Goal: Information Seeking & Learning: Learn about a topic

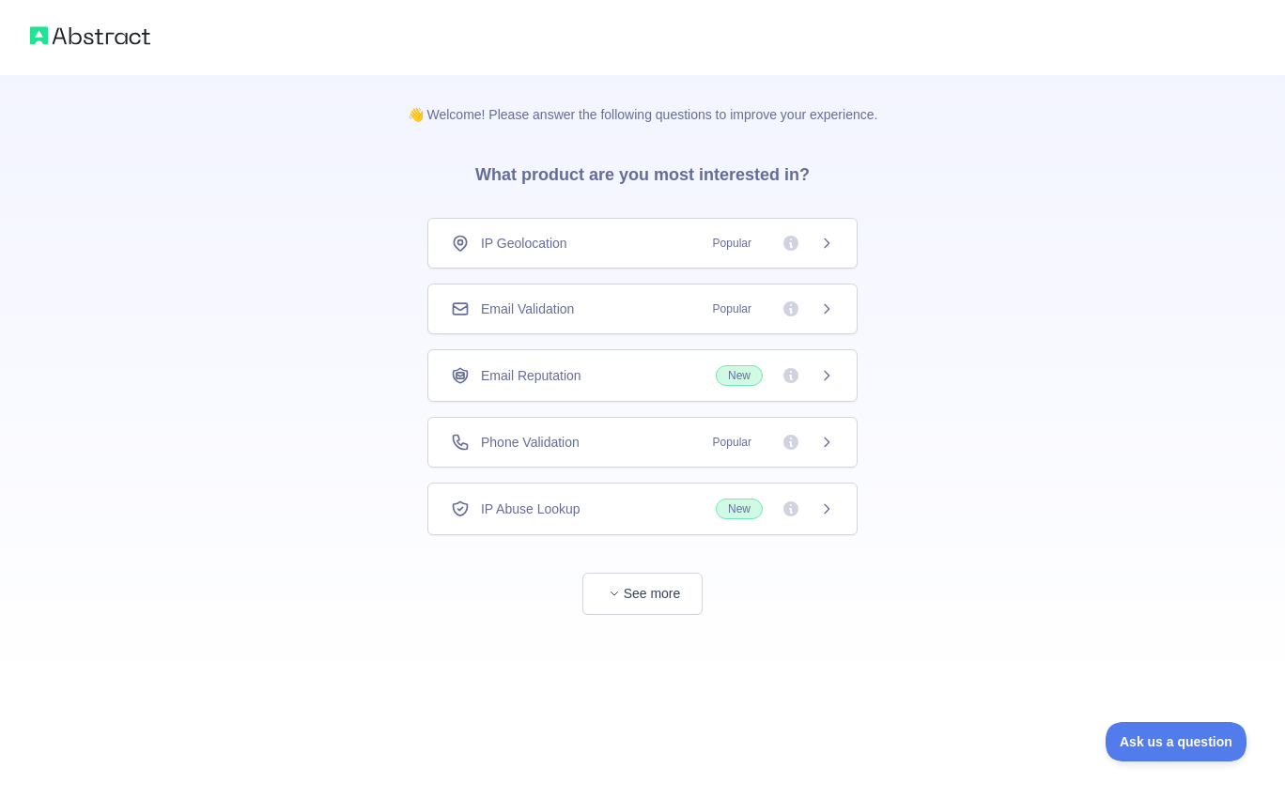
click at [536, 370] on span "Email Reputation" at bounding box center [531, 375] width 100 height 19
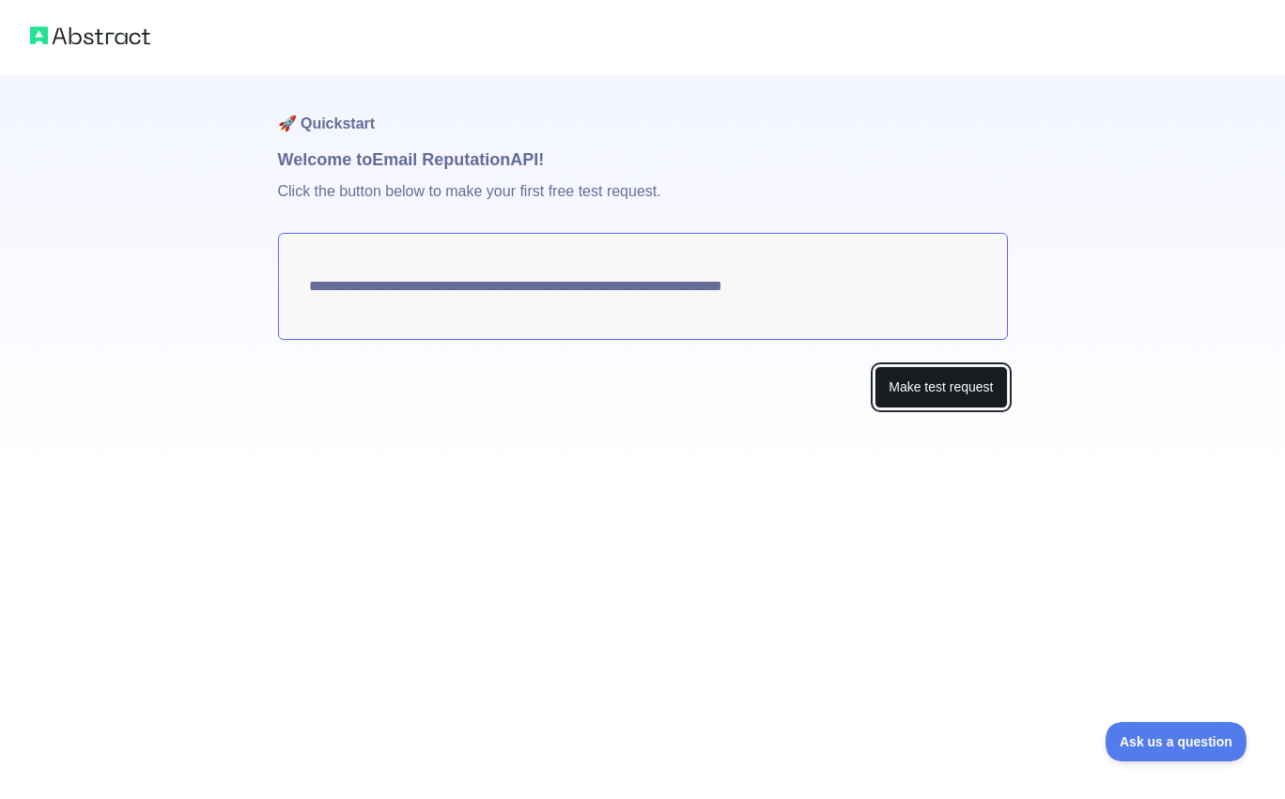
click at [940, 394] on button "Make test request" at bounding box center [940, 387] width 132 height 42
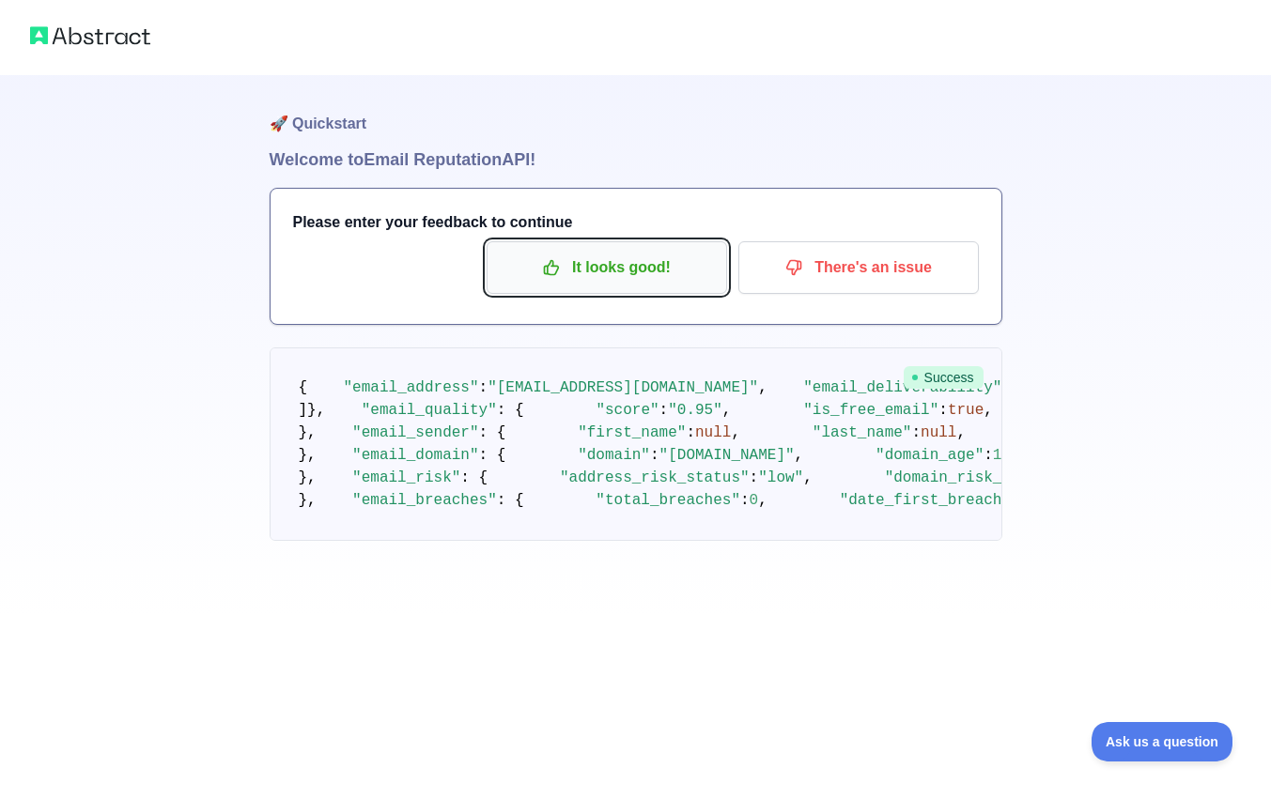
click at [534, 283] on p "It looks good!" at bounding box center [607, 268] width 212 height 32
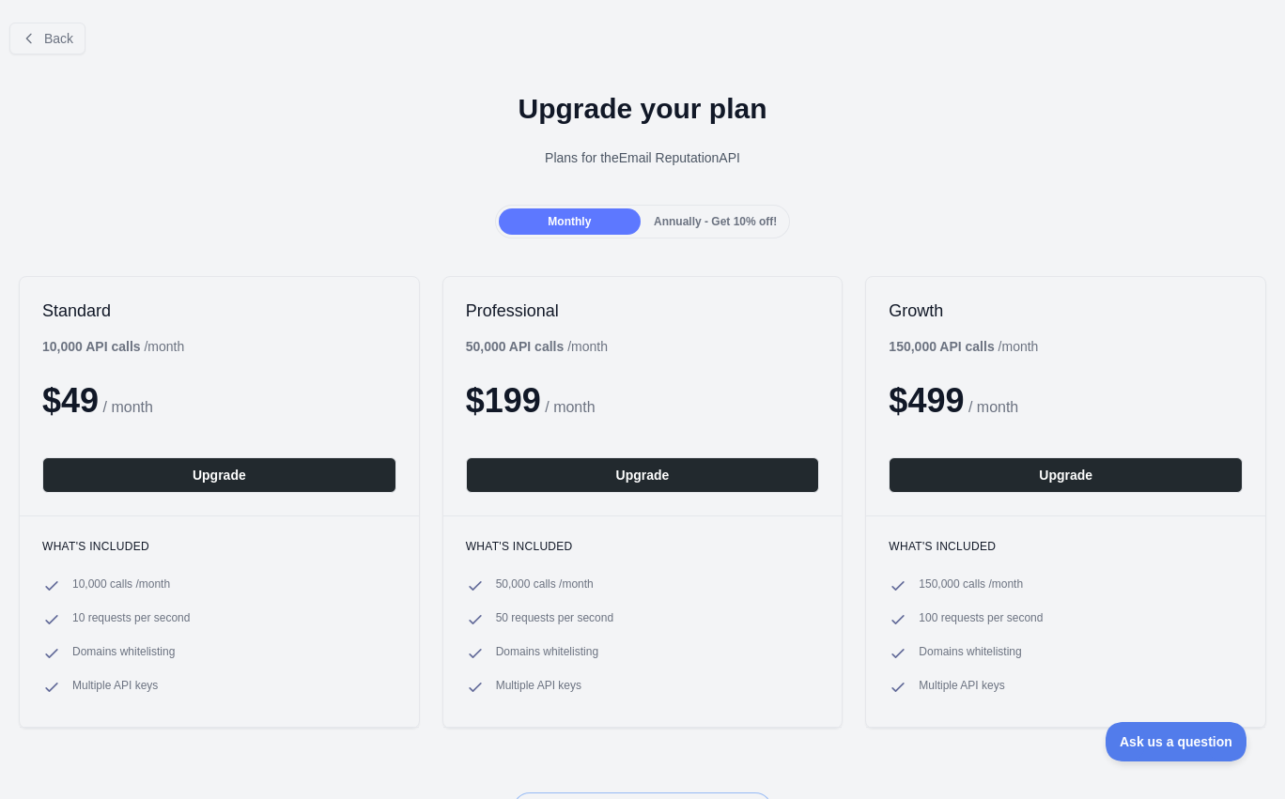
click at [418, 201] on div "Upgrade your plan Plans for the Email Reputation API" at bounding box center [642, 136] width 1285 height 135
click at [76, 37] on button "Back" at bounding box center [47, 39] width 76 height 32
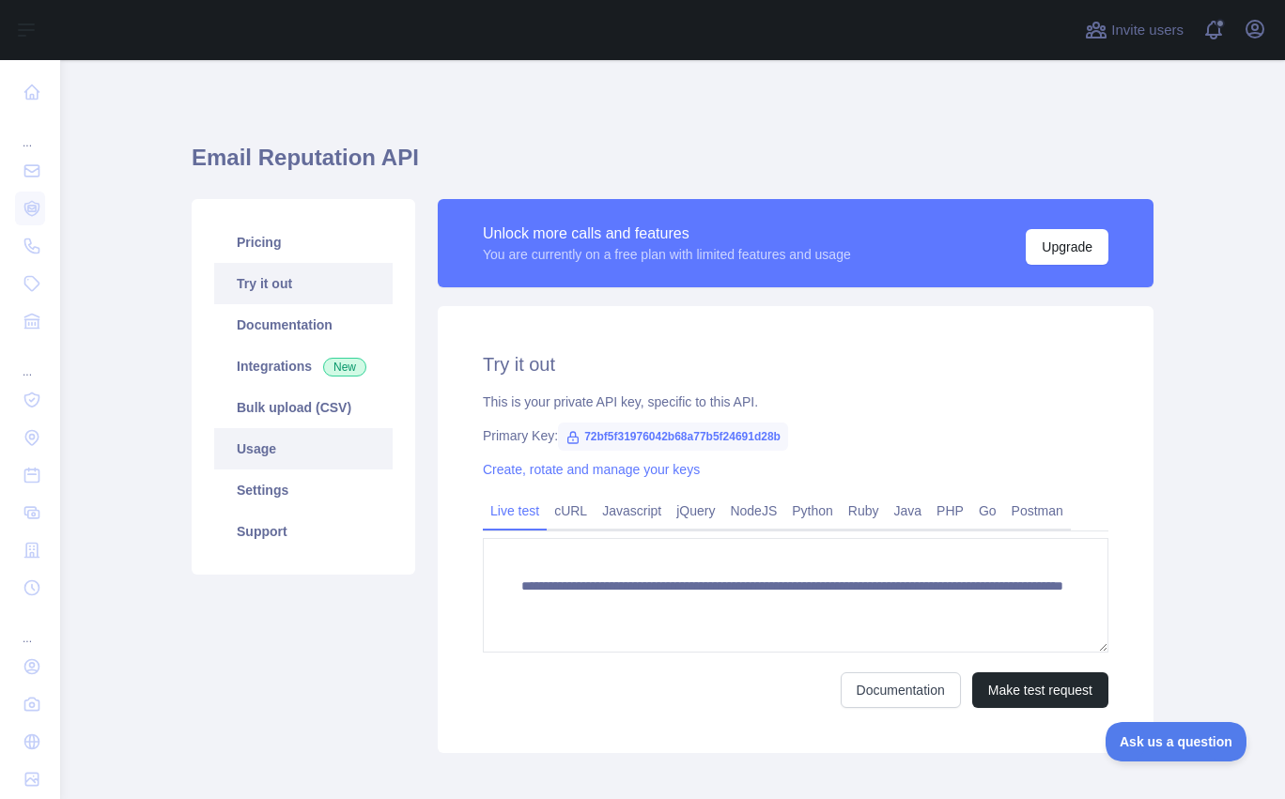
click at [284, 449] on link "Usage" at bounding box center [303, 448] width 178 height 41
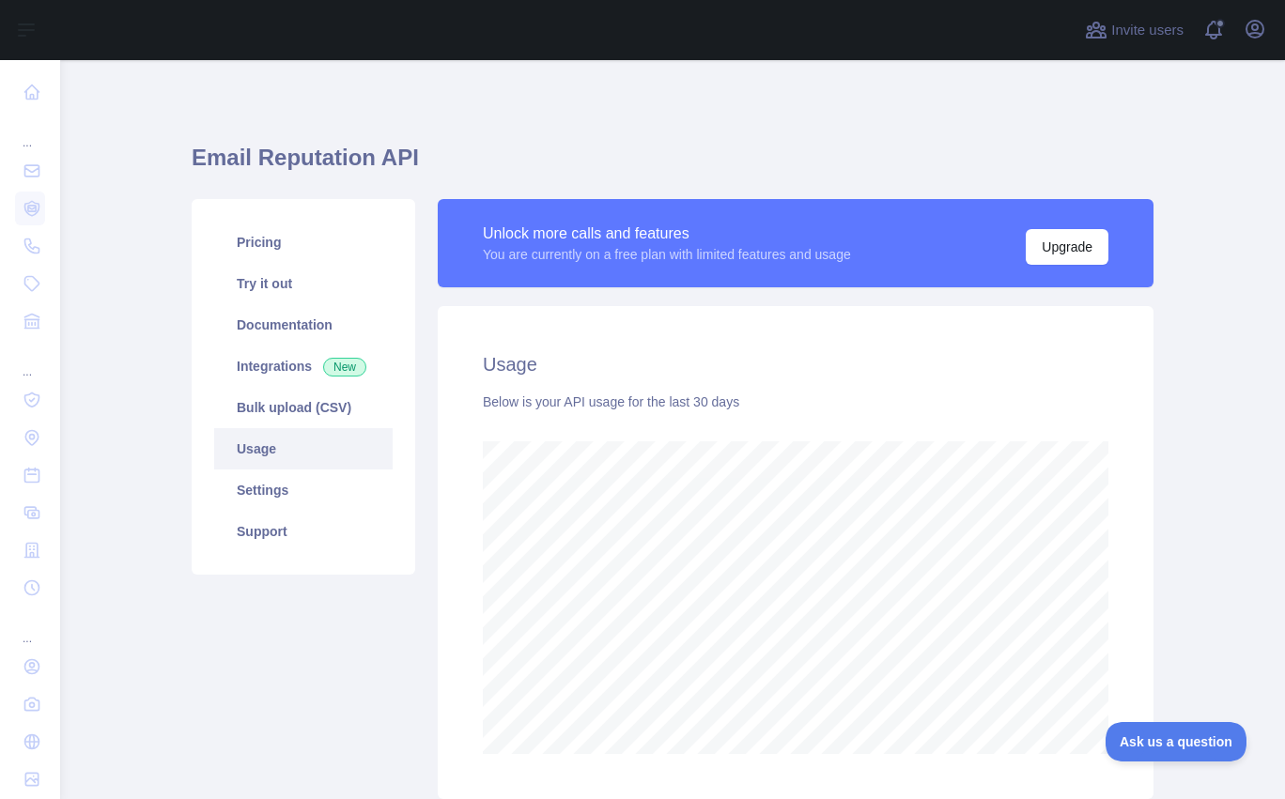
scroll to position [739, 1211]
click at [270, 245] on link "Pricing" at bounding box center [303, 242] width 178 height 41
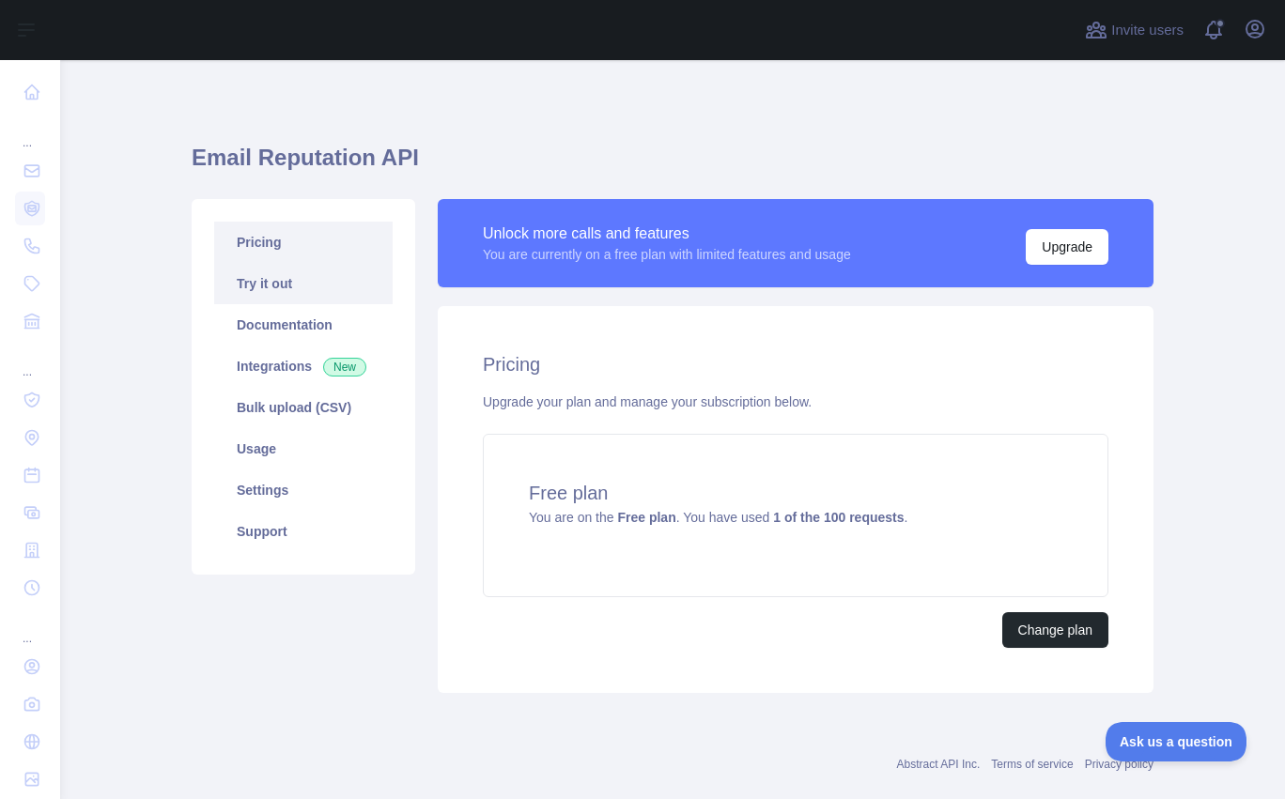
click at [285, 297] on link "Try it out" at bounding box center [303, 283] width 178 height 41
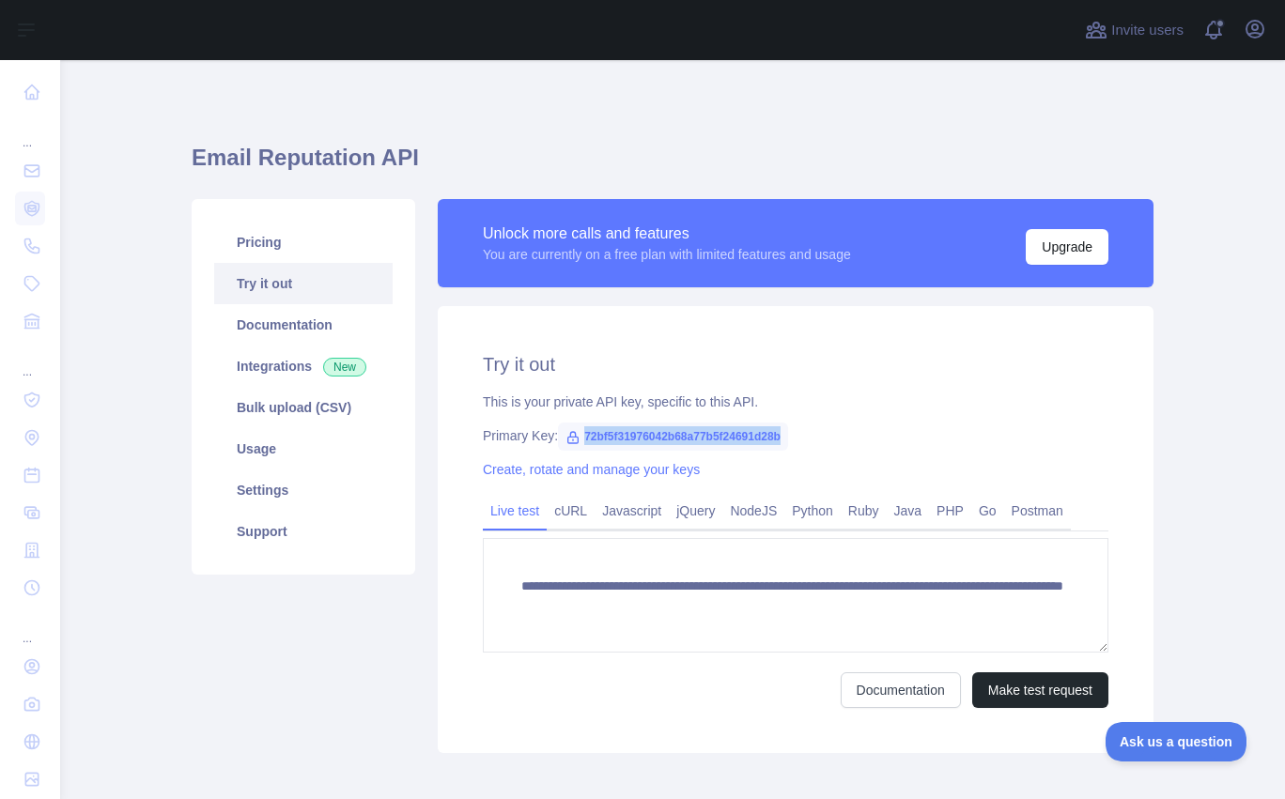
drag, startPoint x: 804, startPoint y: 433, endPoint x: 579, endPoint y: 433, distance: 224.5
click at [579, 433] on span "72bf5f31976042b68a77b5f24691d28b" at bounding box center [673, 437] width 230 height 28
copy span "72bf5f31976042b68a77b5f24691d28b"
click at [764, 138] on div "**********" at bounding box center [673, 442] width 962 height 674
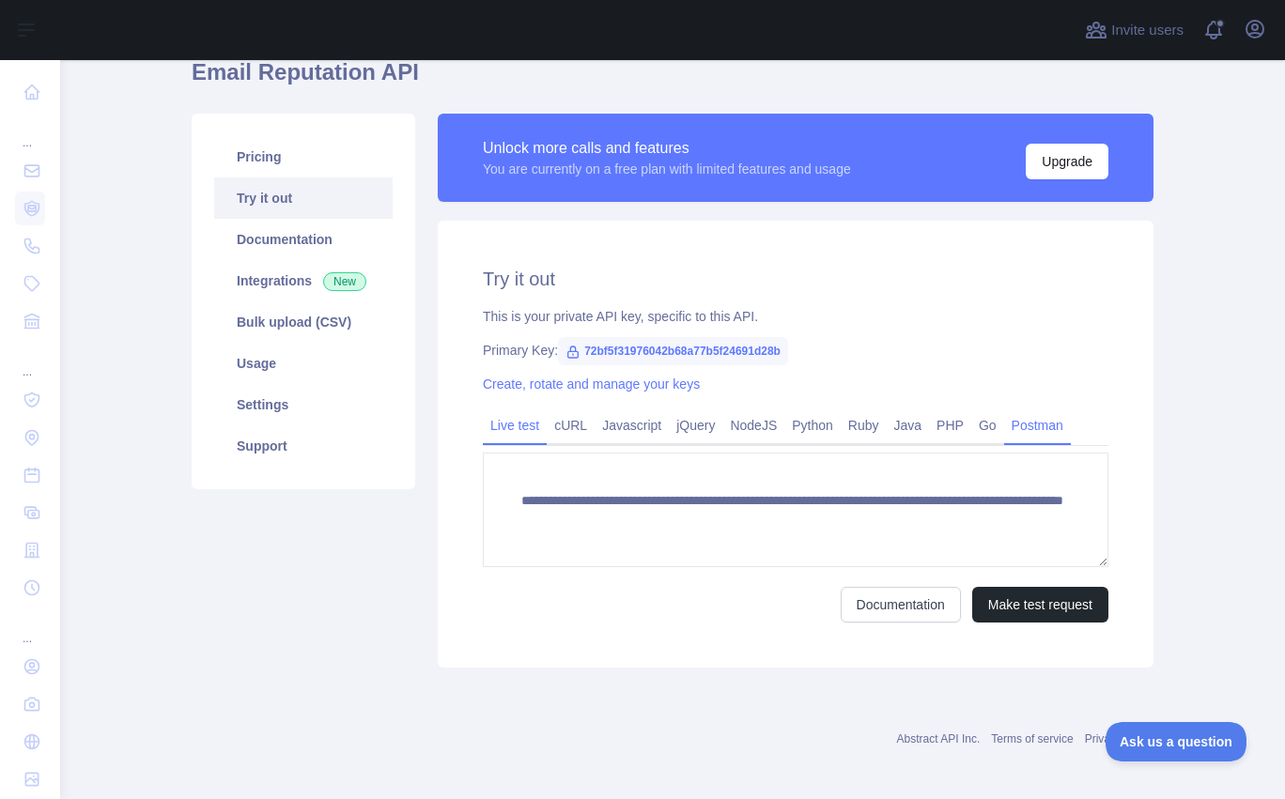
scroll to position [93, 0]
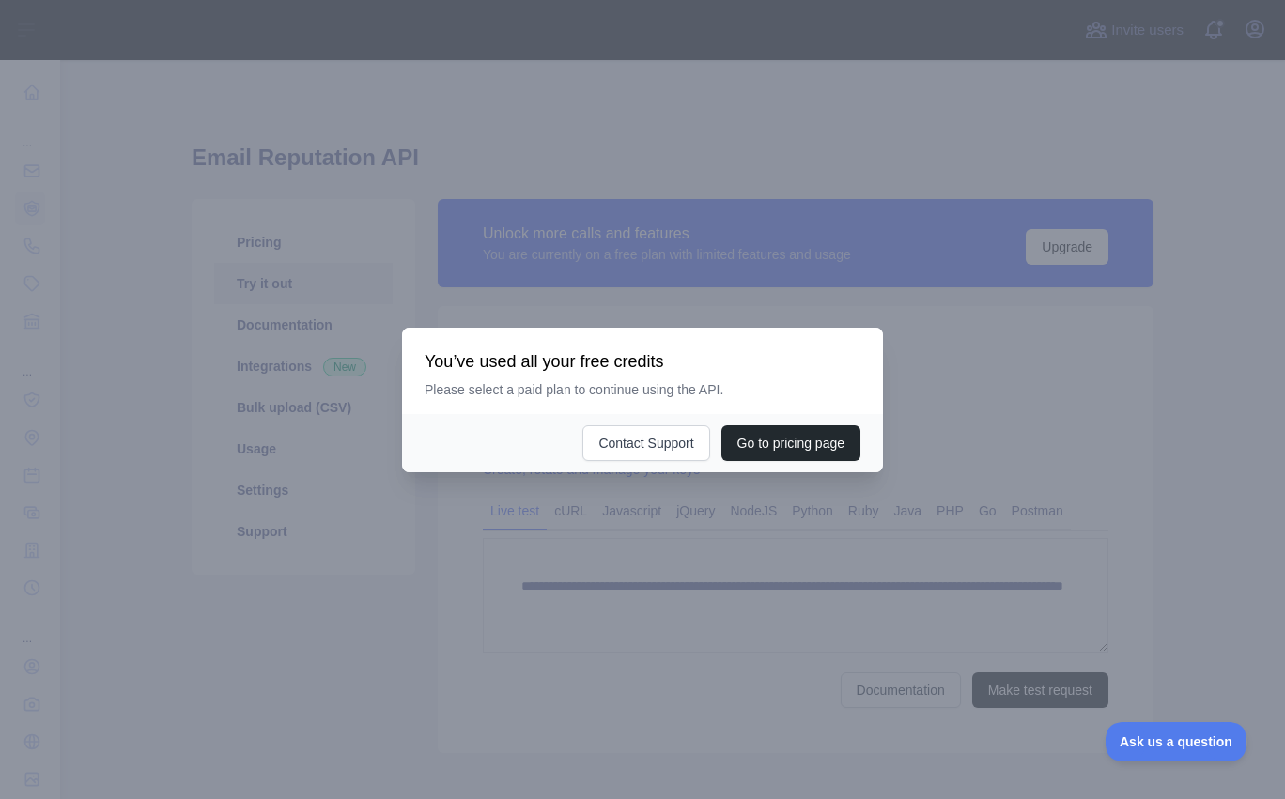
click at [529, 626] on div at bounding box center [642, 399] width 1285 height 799
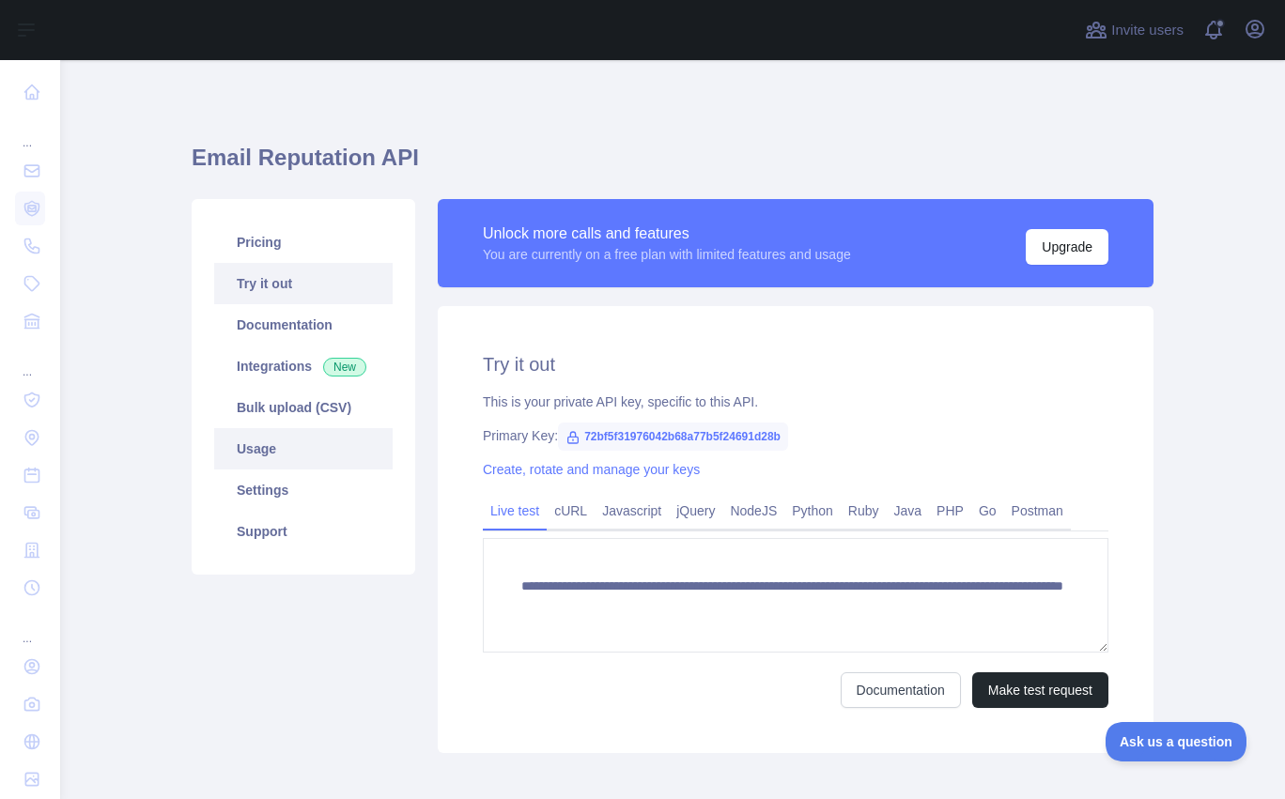
click at [283, 452] on link "Usage" at bounding box center [303, 448] width 178 height 41
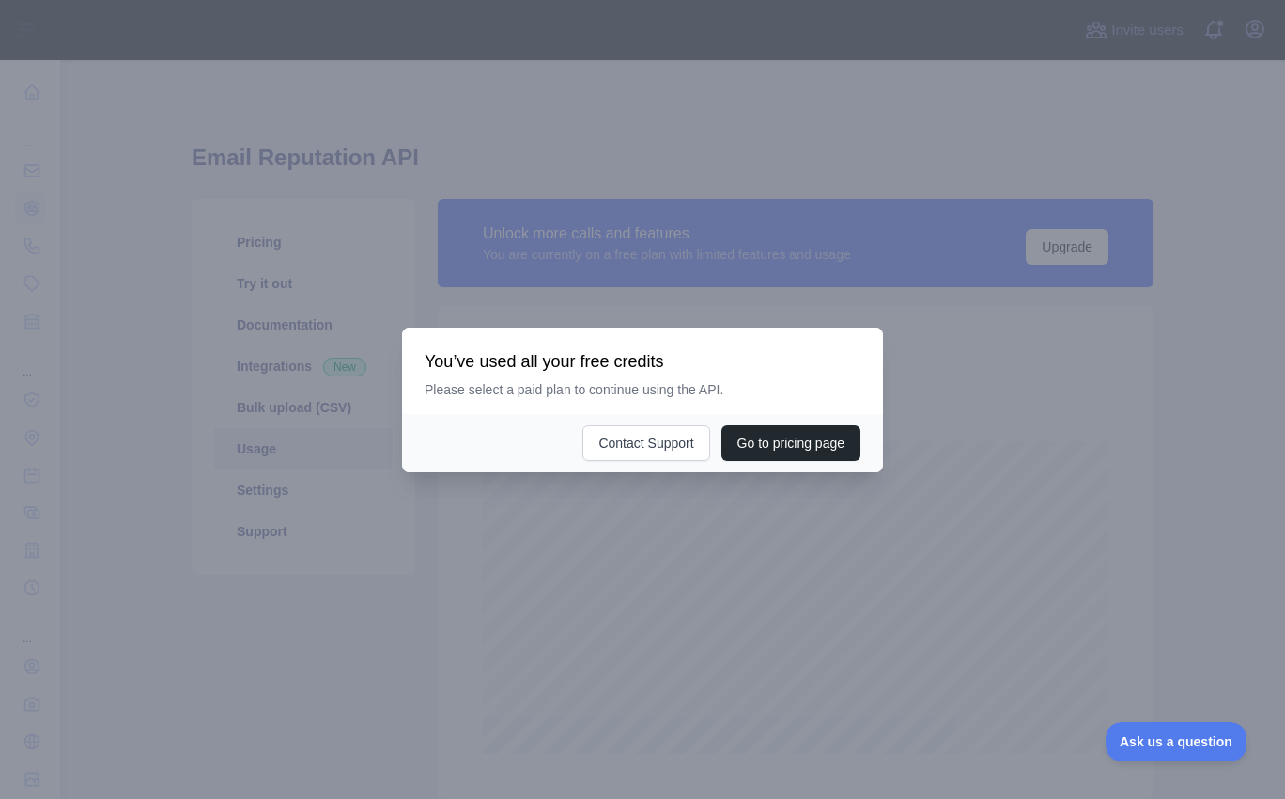
scroll to position [739, 1211]
click at [384, 628] on div at bounding box center [642, 399] width 1285 height 799
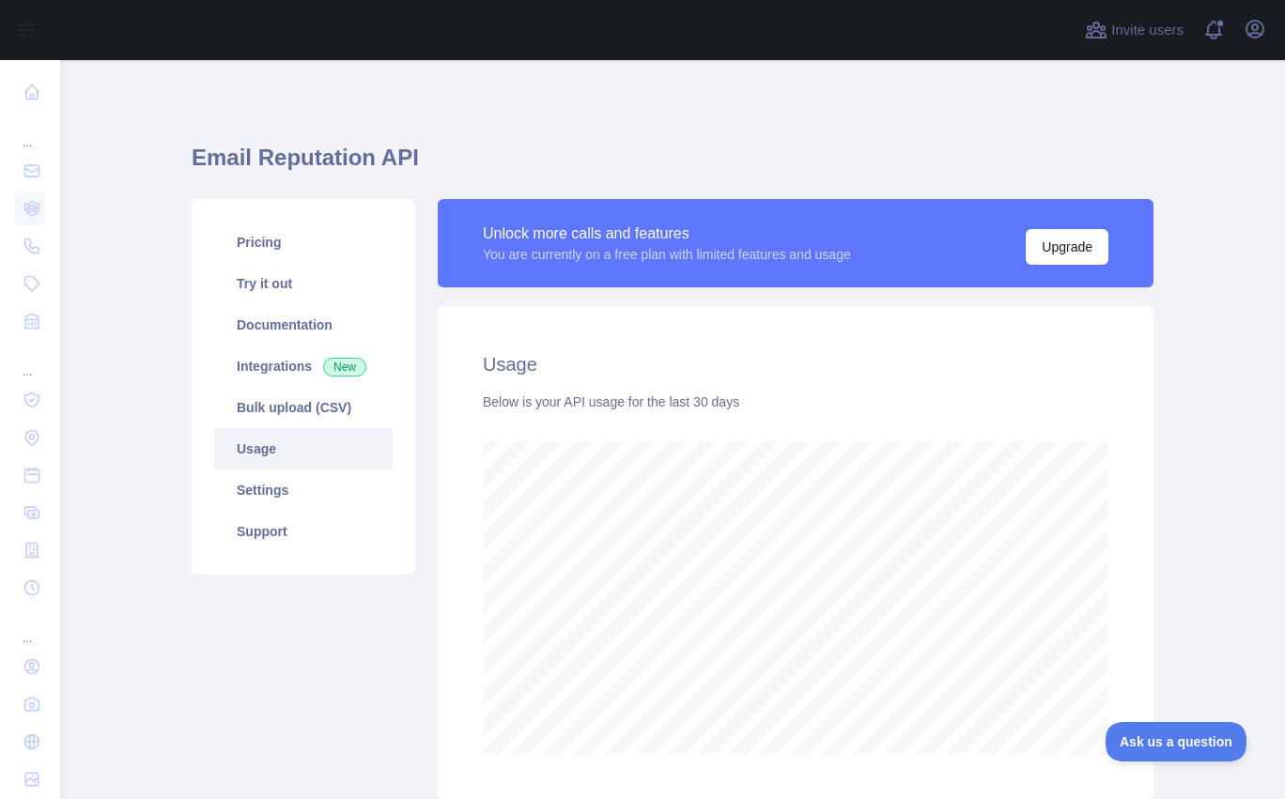
click at [413, 602] on div "Pricing Try it out Documentation Integrations New Bulk upload (CSV) Usage Setti…" at bounding box center [303, 499] width 246 height 600
click at [807, 137] on div "Email Reputation API Pricing Try it out Documentation Integrations New Bulk upl…" at bounding box center [673, 465] width 962 height 720
click at [289, 158] on h1 "Email Reputation API" at bounding box center [673, 165] width 962 height 45
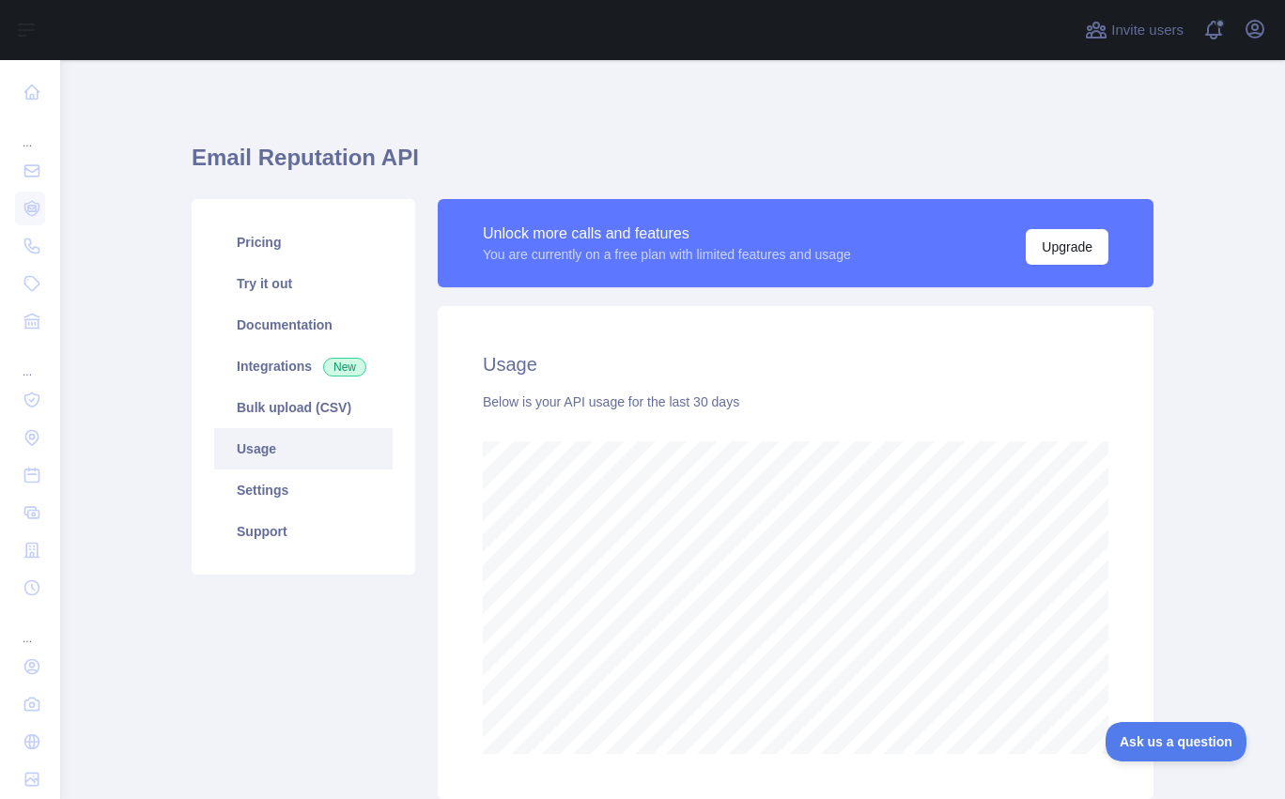
drag, startPoint x: 1131, startPoint y: 409, endPoint x: 1161, endPoint y: 380, distance: 41.8
click at [1131, 409] on div "Usage Below is your API usage for the last 30 days" at bounding box center [796, 552] width 716 height 493
click at [1176, 328] on main "Email Reputation API Pricing Try it out Documentation Integrations New Bulk upl…" at bounding box center [672, 429] width 1225 height 739
click at [1179, 226] on main "Email Reputation API Pricing Try it out Documentation Integrations New Bulk upl…" at bounding box center [672, 429] width 1225 height 739
